Goal: Information Seeking & Learning: Learn about a topic

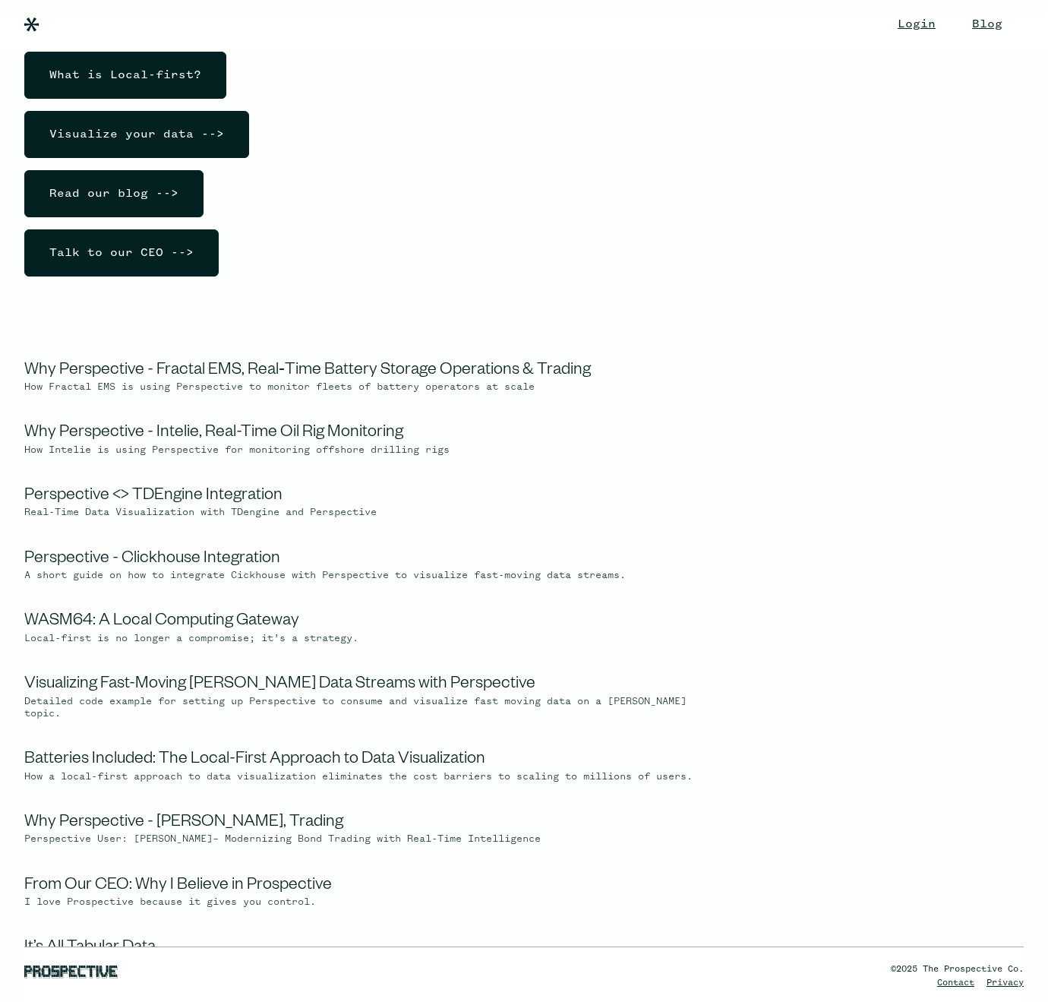
scroll to position [228, 0]
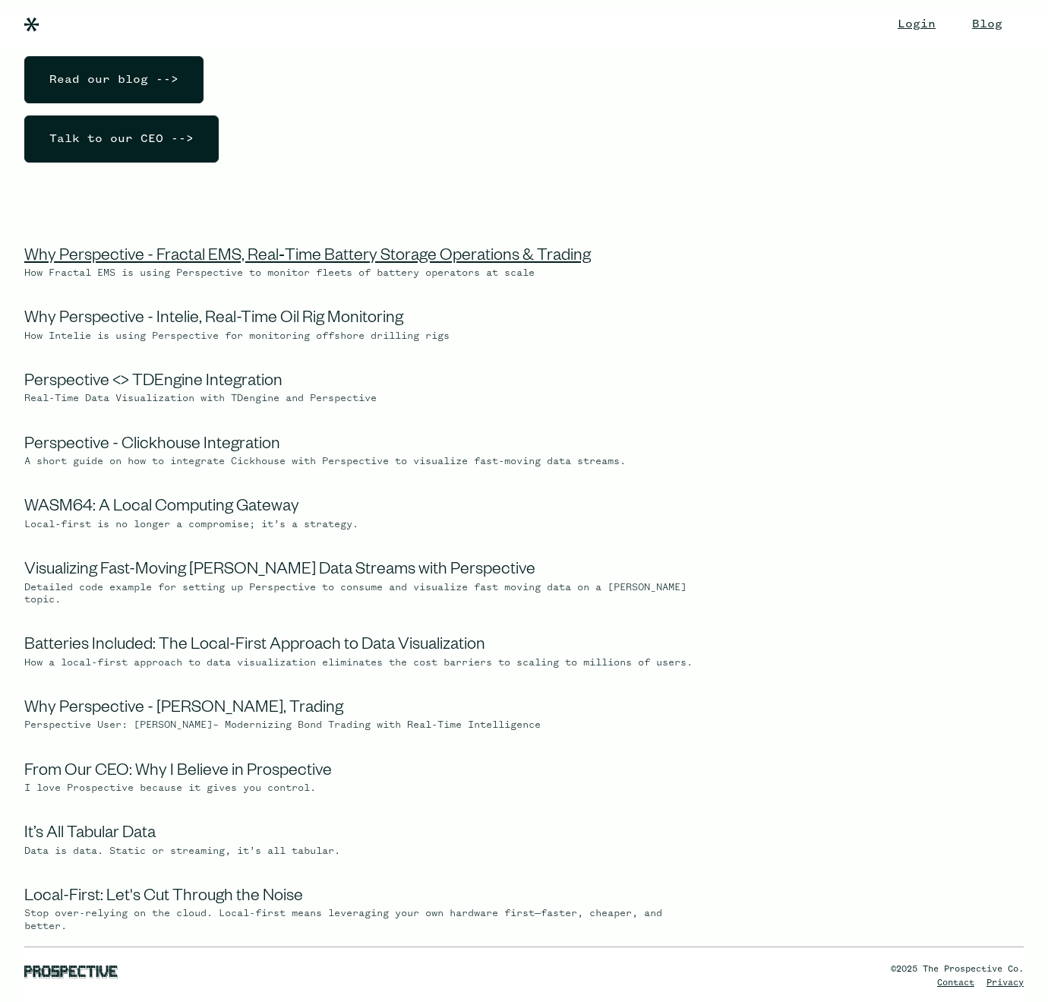
click at [425, 261] on link "Why Perspective - Fractal EMS, Real‑Time Battery Storage Operations & Trading" at bounding box center [307, 257] width 567 height 18
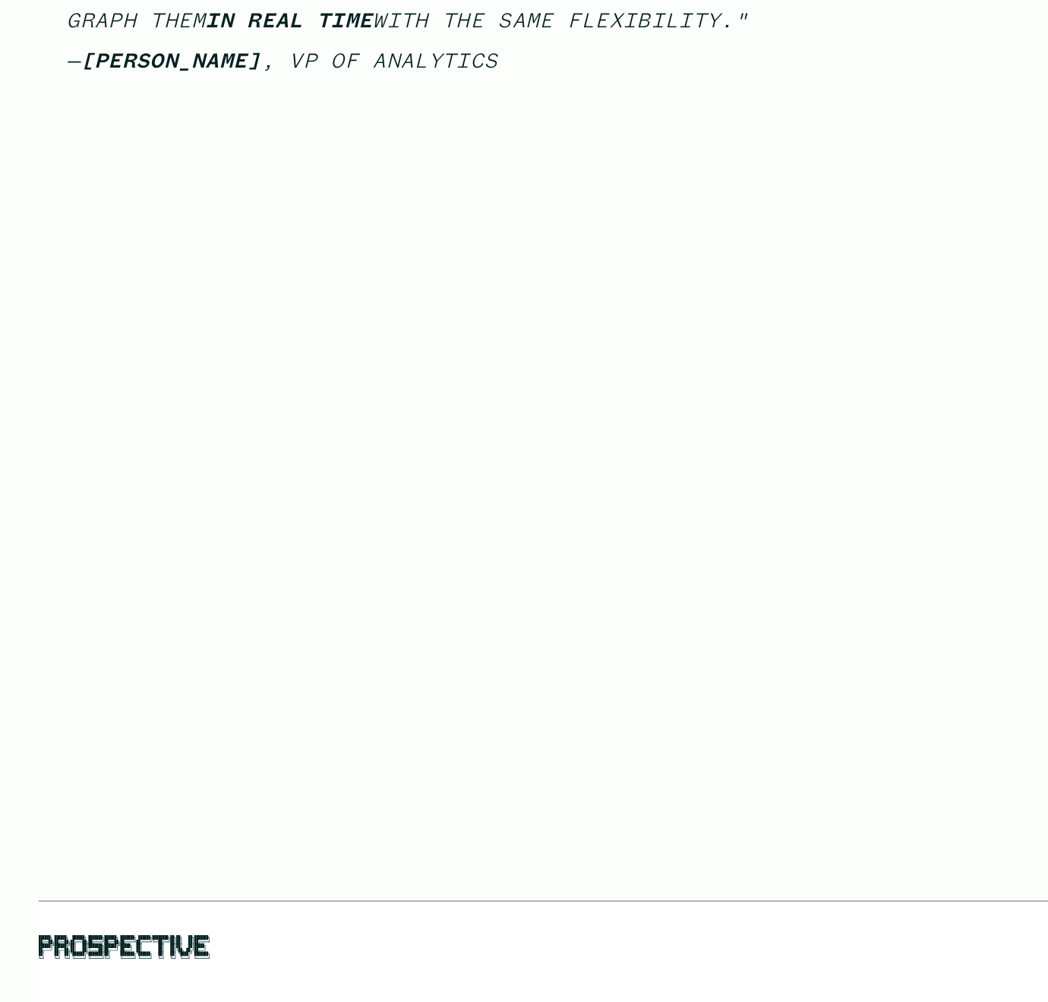
scroll to position [1095, 0]
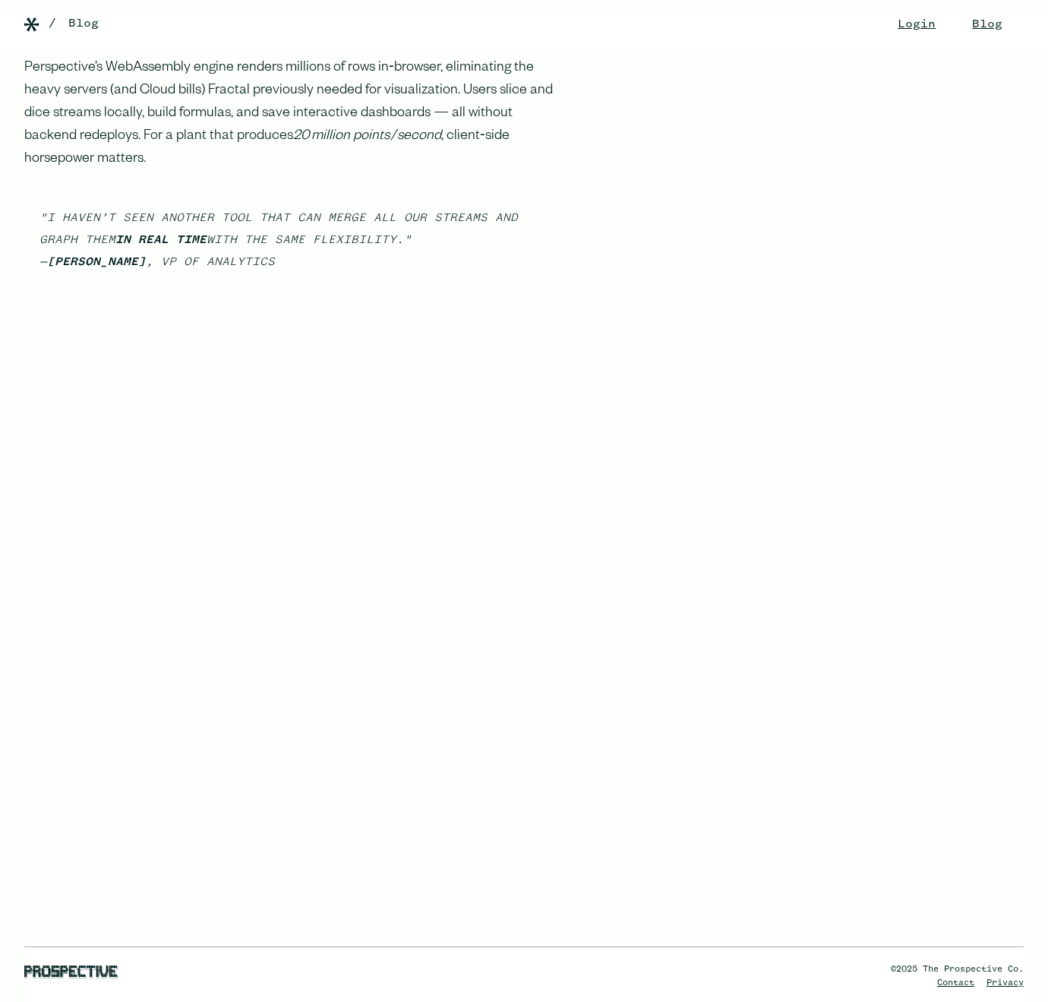
click at [264, 254] on blockquote ""I haven’t seen another tool that can merge all our streams and graph them in r…" at bounding box center [291, 240] width 535 height 90
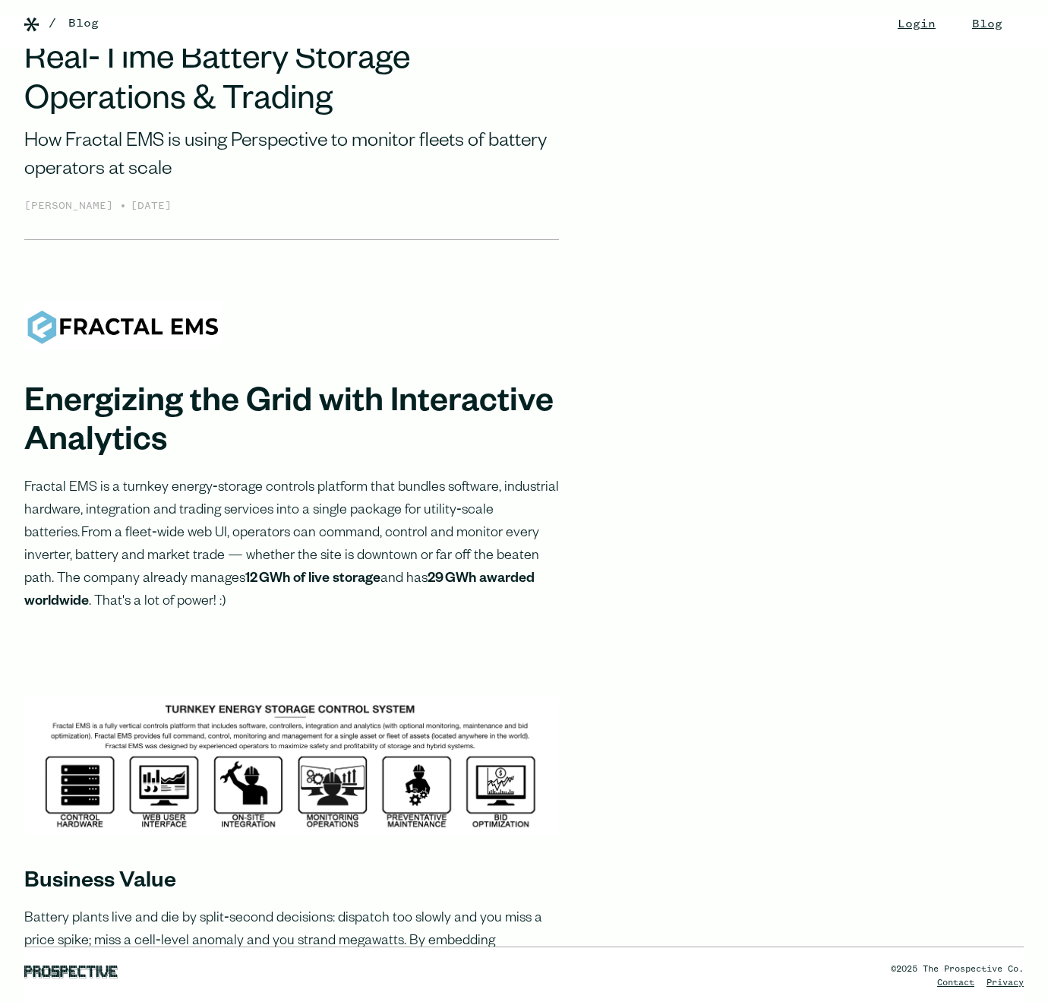
scroll to position [0, 0]
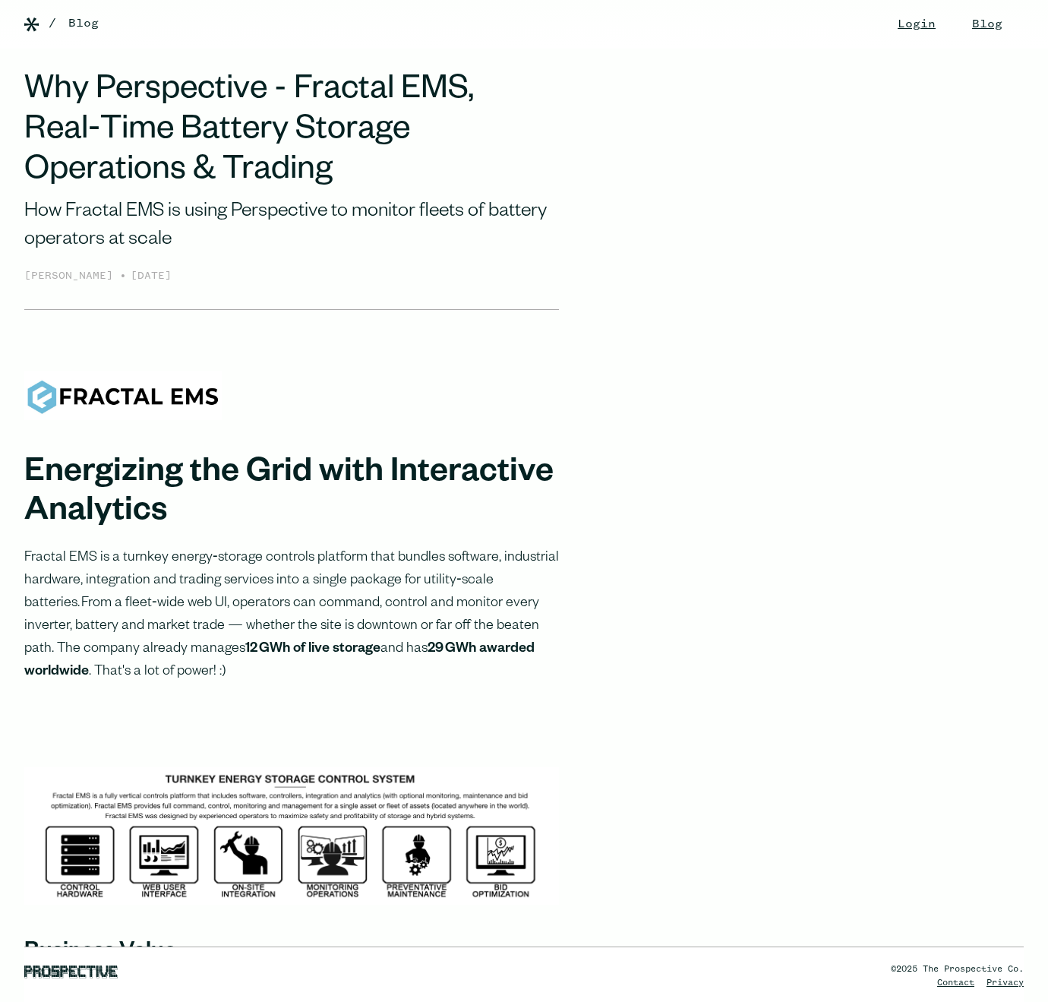
click at [87, 393] on img at bounding box center [122, 395] width 197 height 49
drag, startPoint x: 87, startPoint y: 393, endPoint x: 189, endPoint y: 393, distance: 102.5
click at [189, 393] on img at bounding box center [122, 395] width 197 height 49
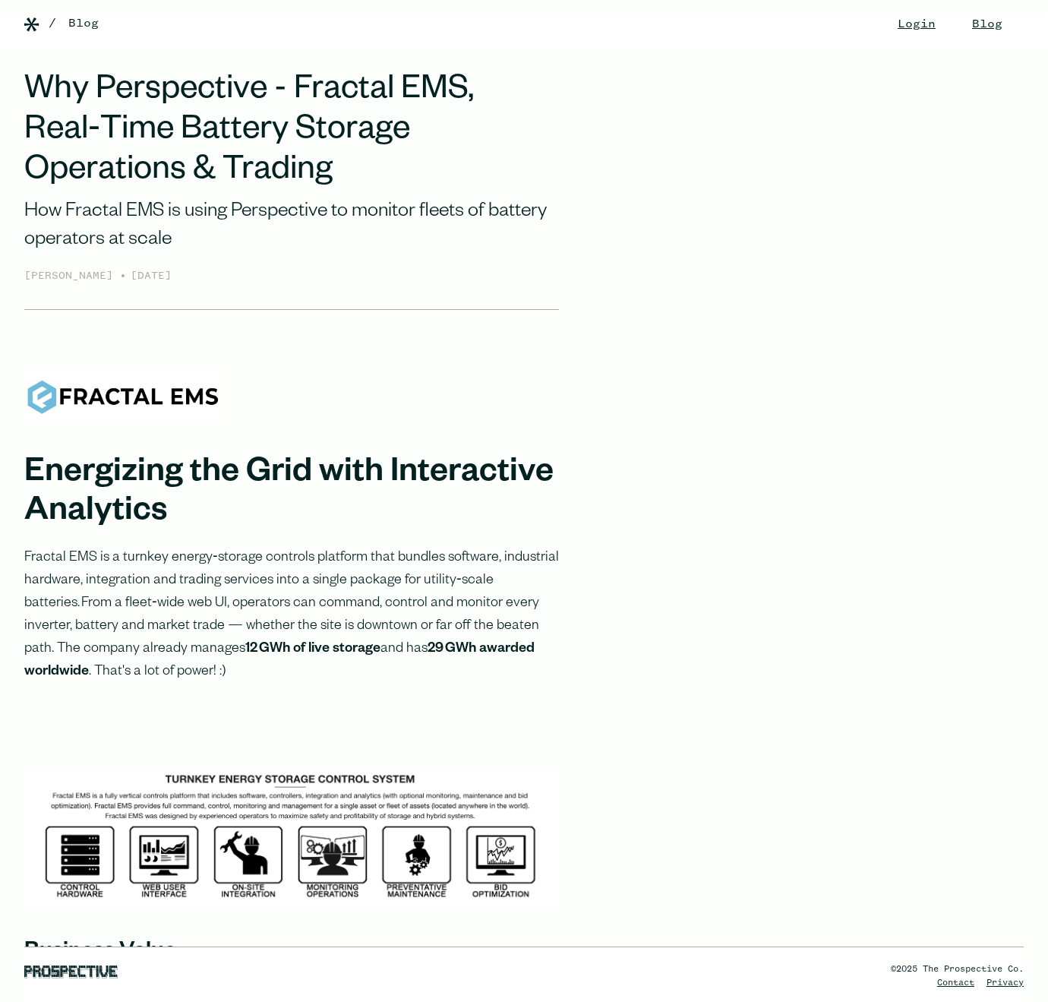
click at [137, 395] on img at bounding box center [122, 395] width 197 height 49
drag, startPoint x: 137, startPoint y: 395, endPoint x: 191, endPoint y: 395, distance: 53.9
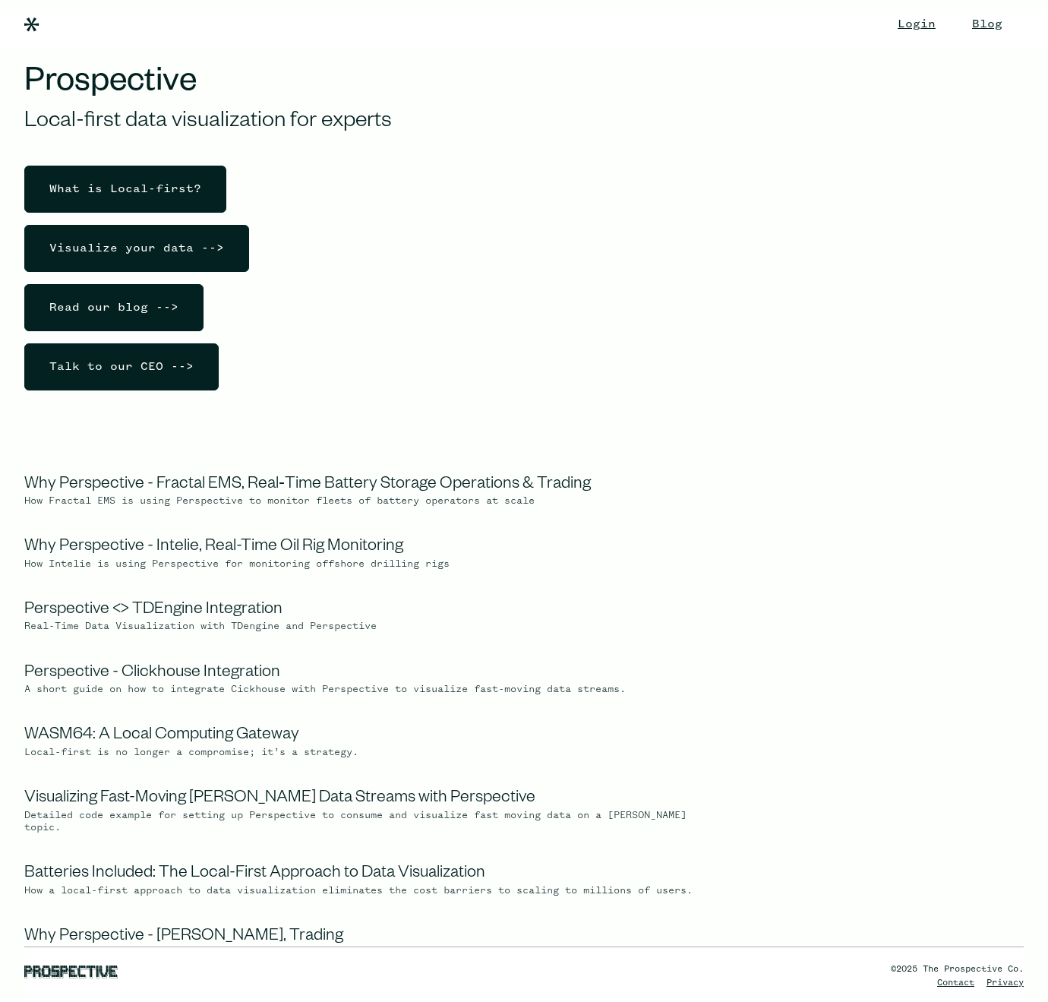
scroll to position [228, 0]
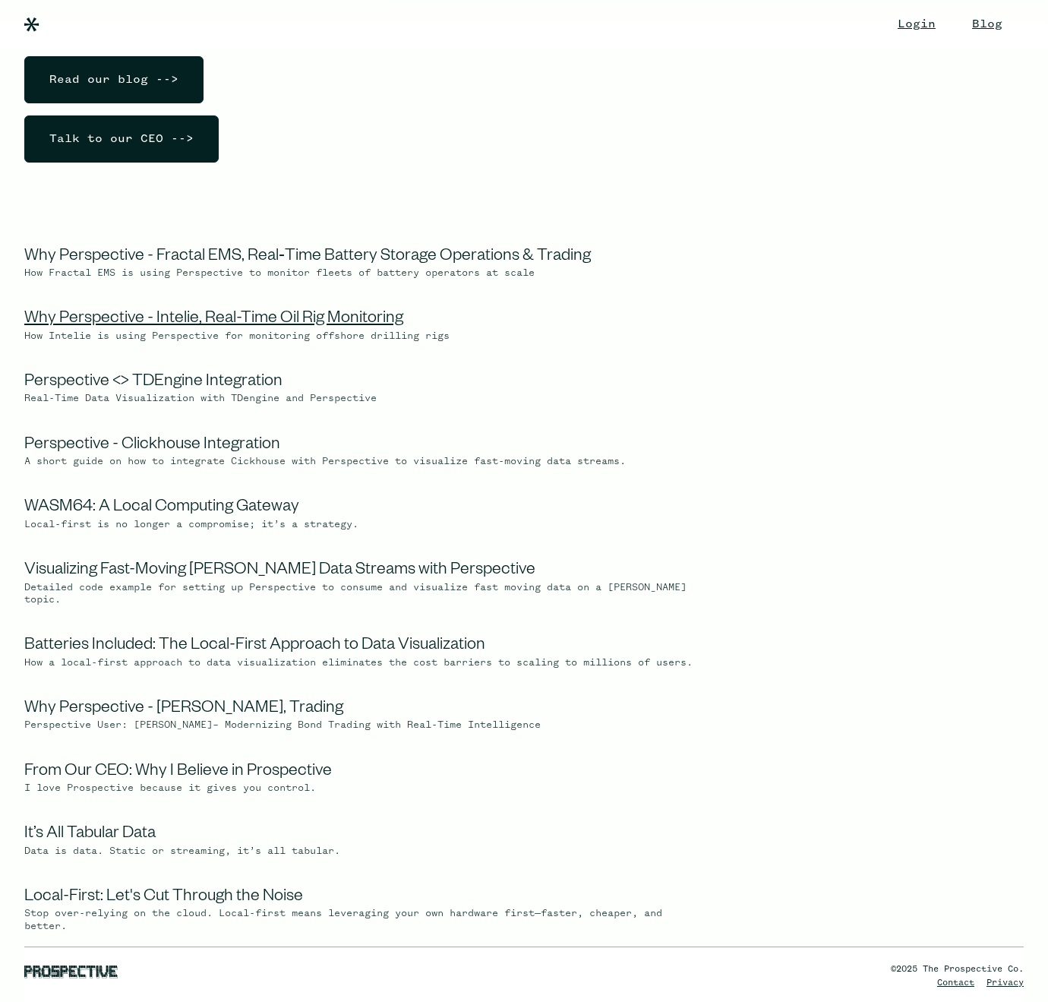
click at [361, 317] on link "Why Perspective - Intelie, Real-Time Oil Rig Monitoring" at bounding box center [213, 320] width 379 height 18
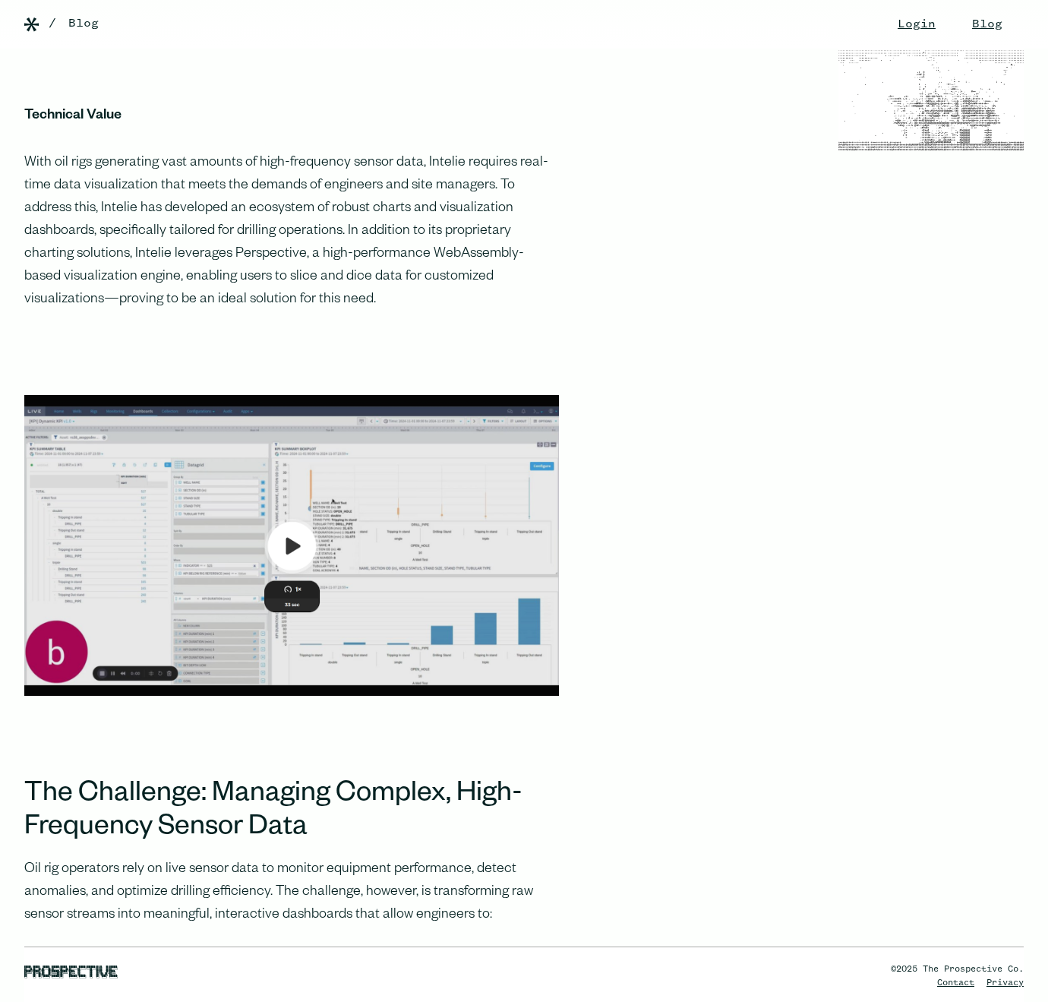
scroll to position [1139, 0]
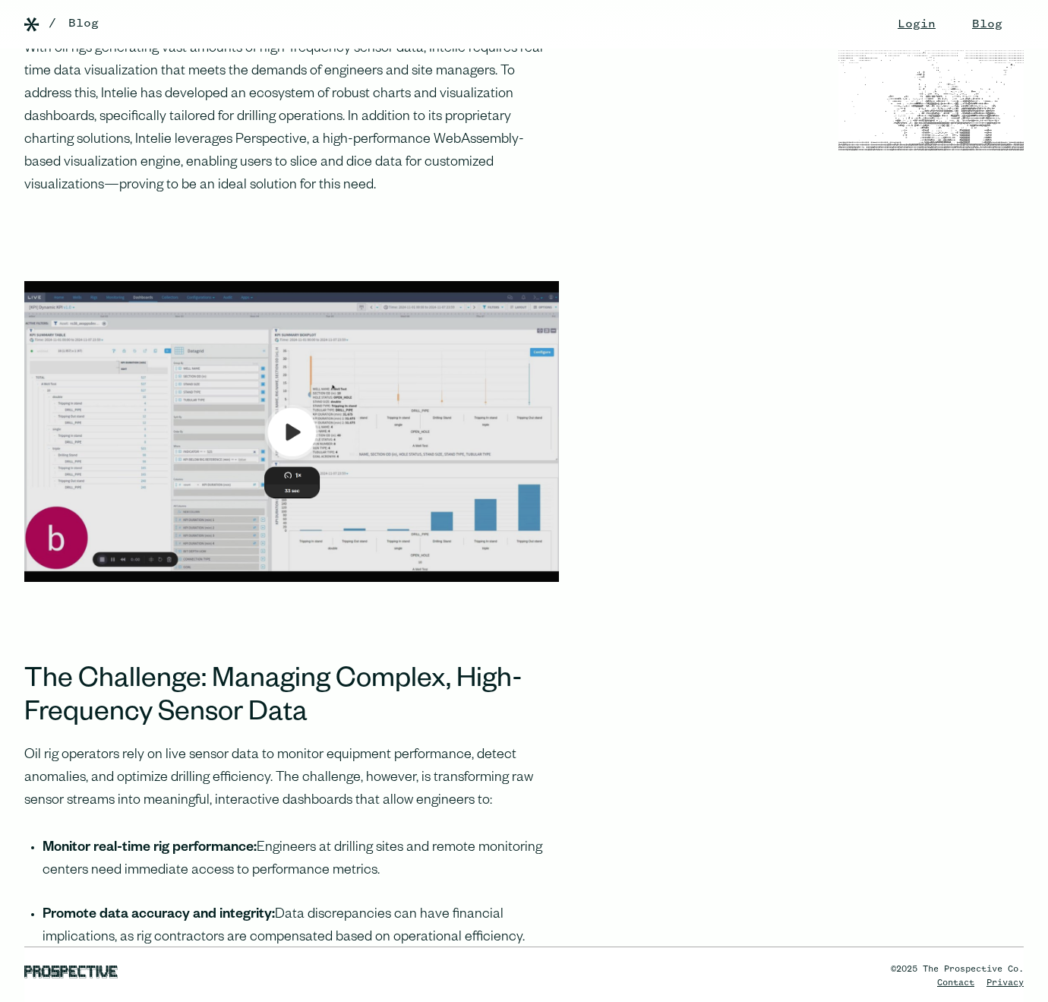
click at [291, 455] on img at bounding box center [291, 431] width 535 height 301
click at [297, 461] on img at bounding box center [291, 431] width 535 height 301
click at [286, 458] on img at bounding box center [291, 431] width 535 height 301
click at [286, 500] on img at bounding box center [291, 431] width 535 height 301
click at [286, 469] on img at bounding box center [291, 431] width 535 height 301
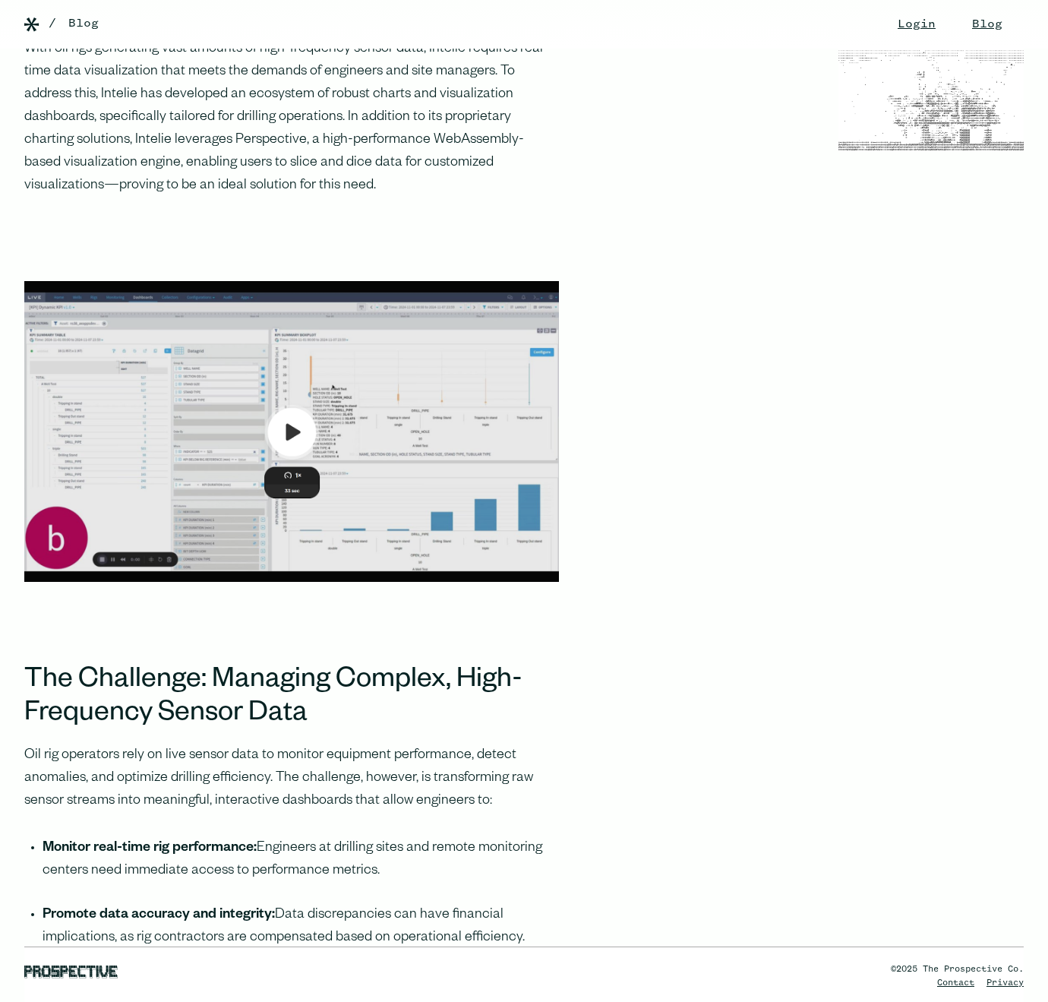
click at [286, 463] on img at bounding box center [291, 431] width 535 height 301
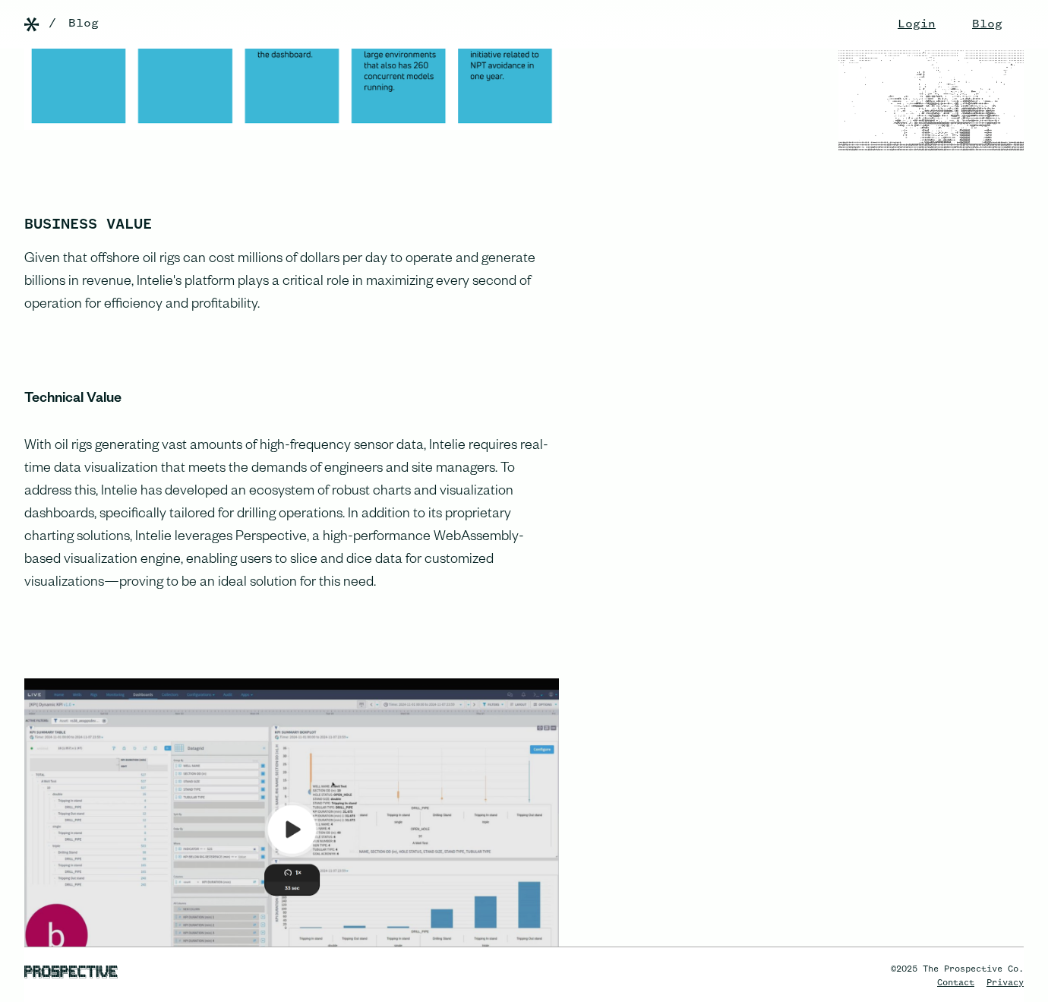
scroll to position [0, 0]
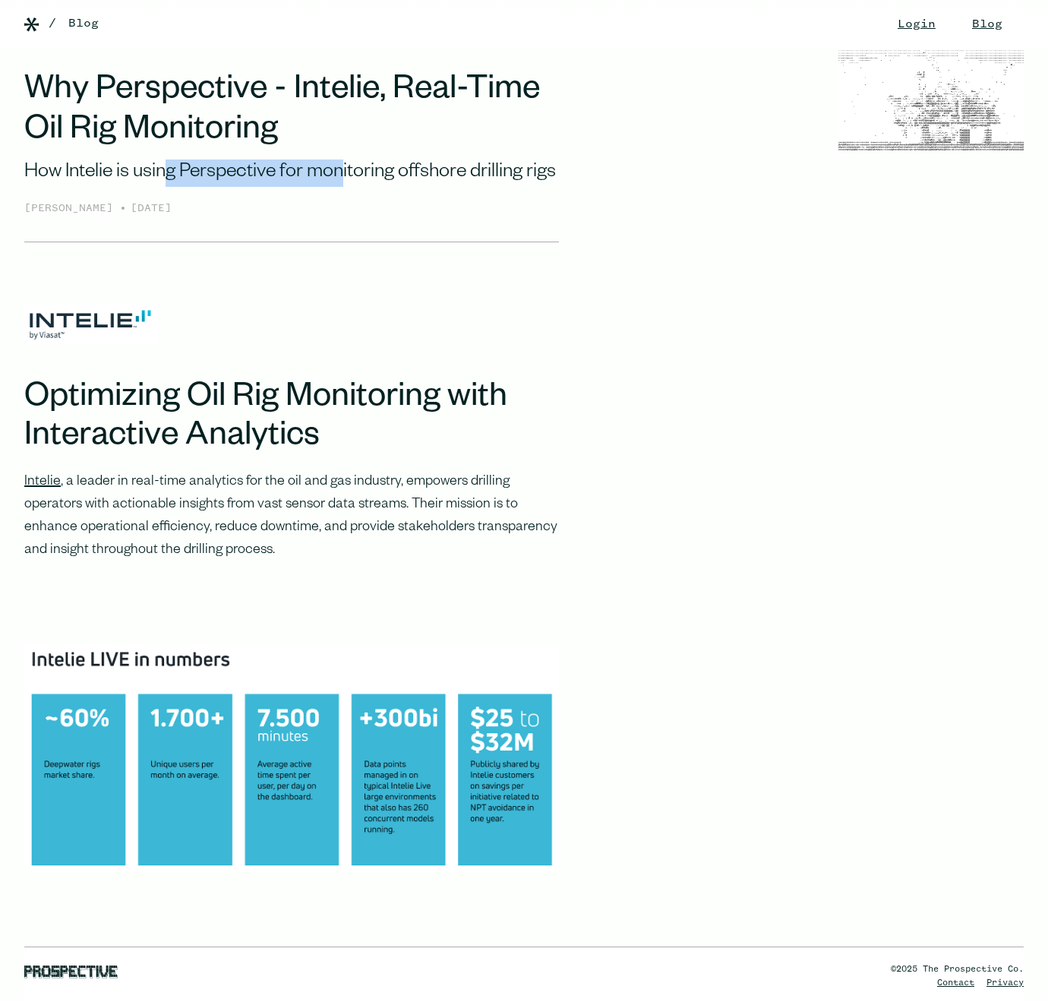
drag, startPoint x: 169, startPoint y: 160, endPoint x: 345, endPoint y: 173, distance: 176.7
click at [345, 173] on div "How Intelie is using Perspective for monitoring offshore drilling rigs" at bounding box center [291, 172] width 535 height 27
